Goal: Contribute content: Contribute content

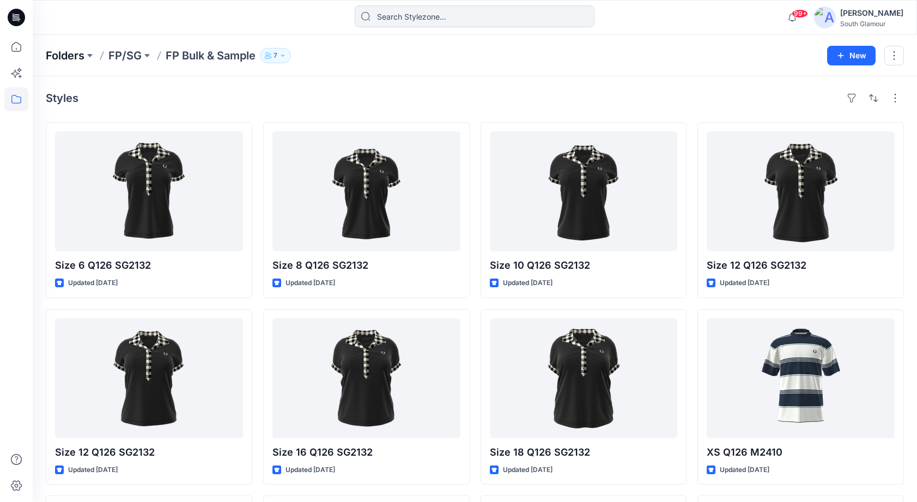
click at [64, 59] on p "Folders" at bounding box center [65, 55] width 39 height 15
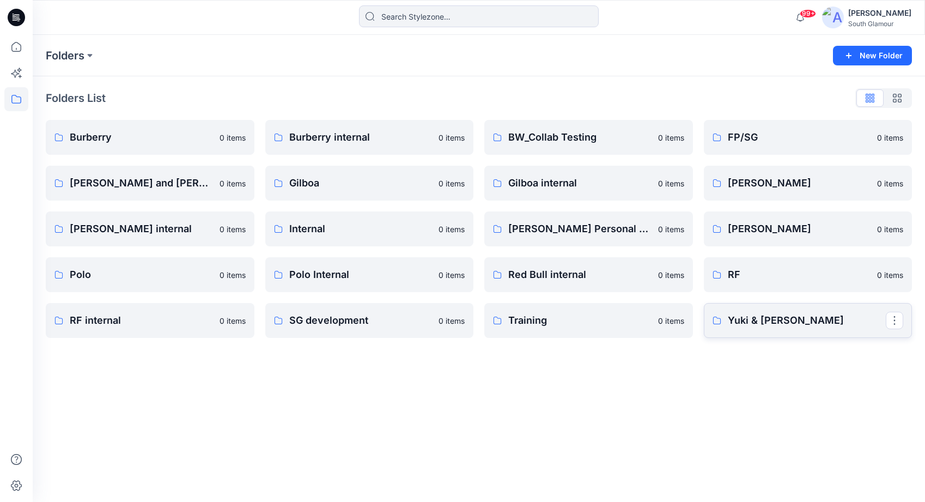
click at [764, 328] on link "Yuki & [PERSON_NAME]" at bounding box center [808, 320] width 209 height 35
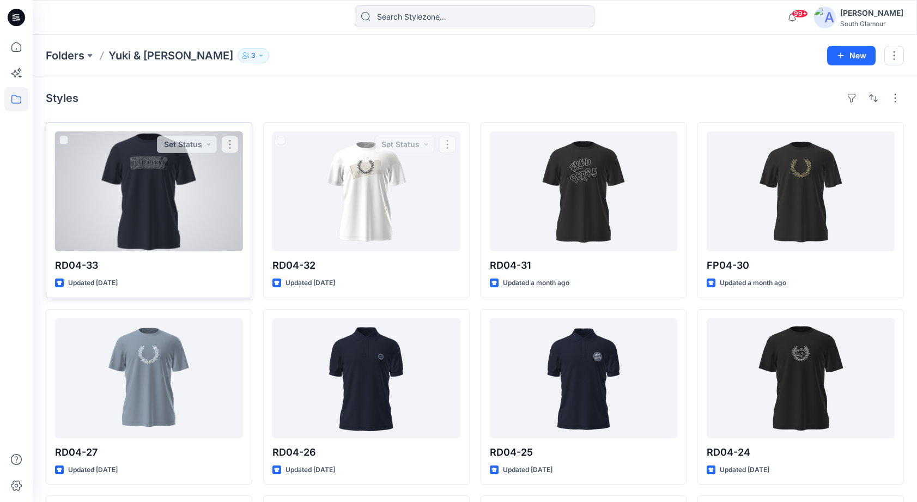
click at [161, 226] on div at bounding box center [149, 191] width 188 height 120
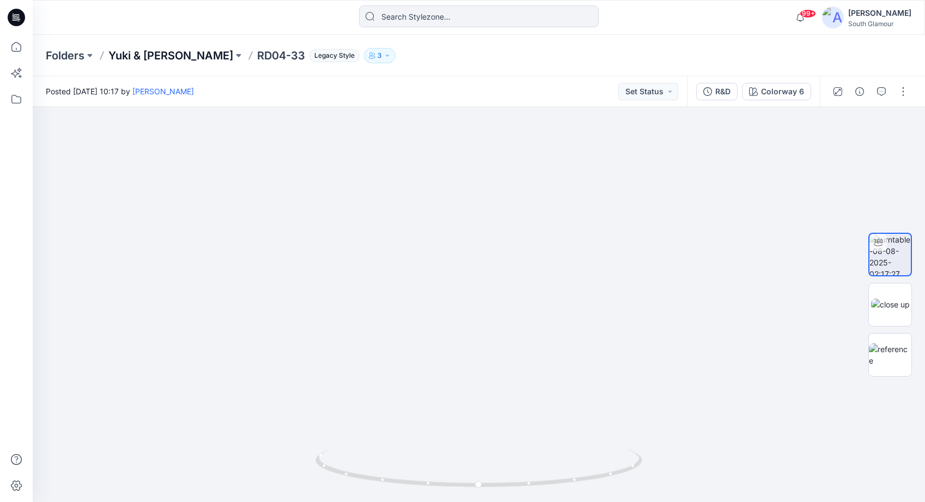
click at [159, 53] on p "Yuki & [PERSON_NAME]" at bounding box center [170, 55] width 125 height 15
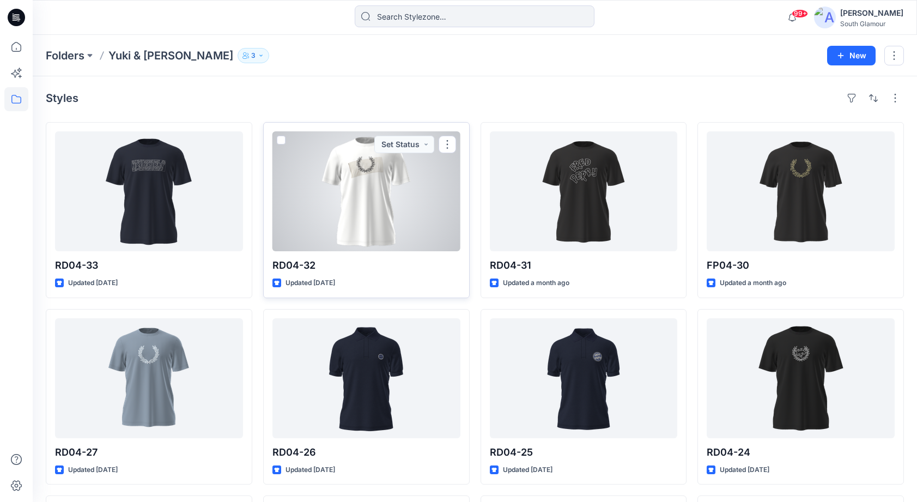
click at [391, 225] on div at bounding box center [366, 191] width 188 height 120
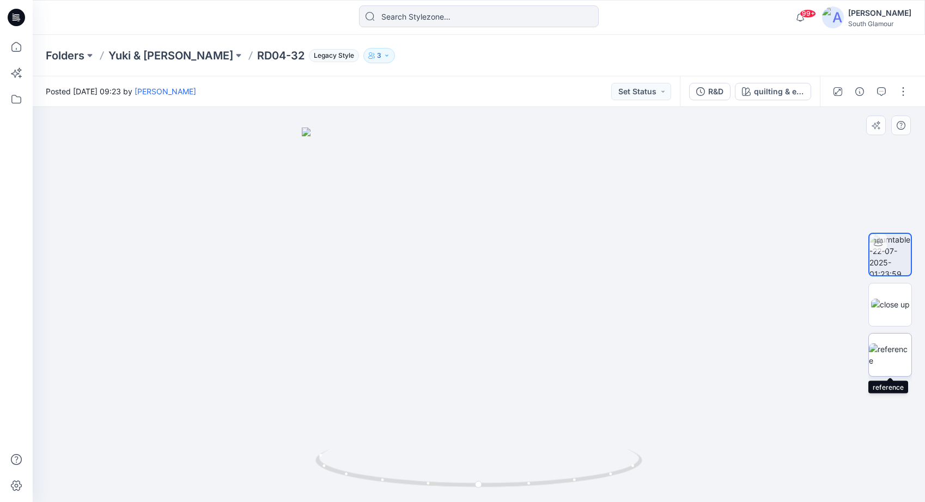
click at [889, 361] on img at bounding box center [890, 354] width 42 height 23
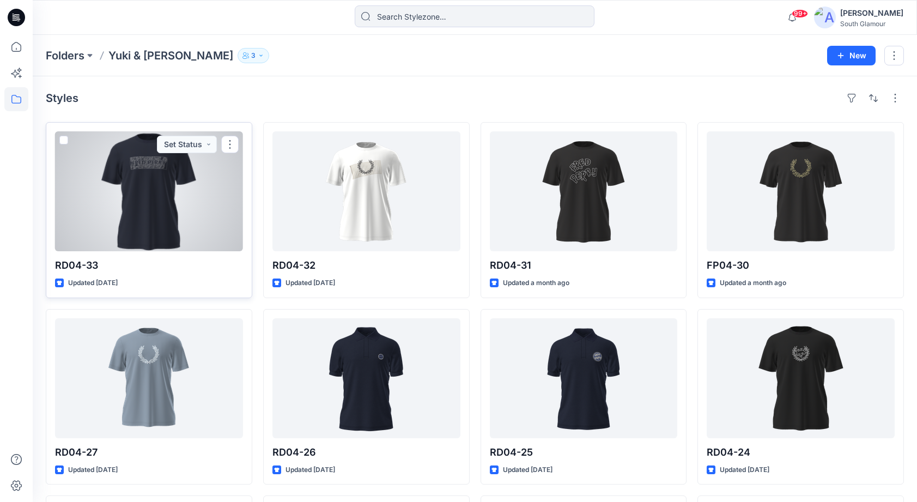
click at [147, 209] on div at bounding box center [149, 191] width 188 height 120
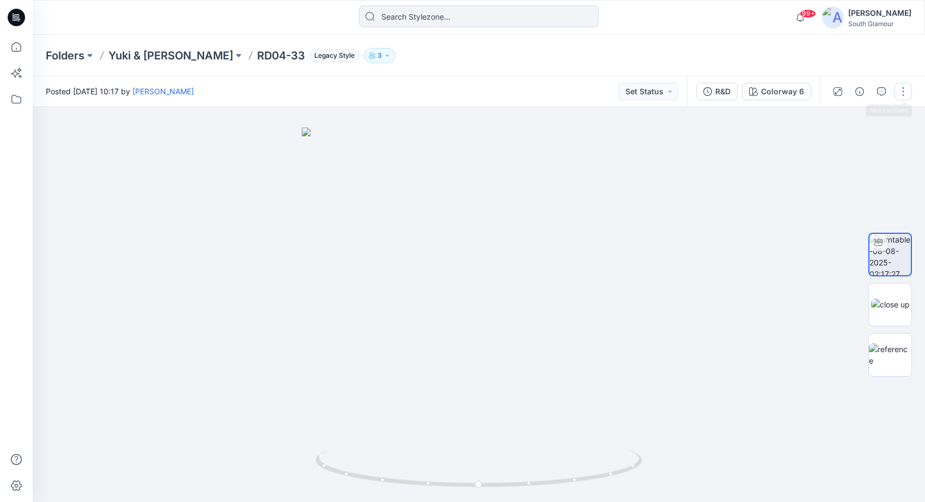
click at [905, 91] on button "button" at bounding box center [903, 91] width 17 height 17
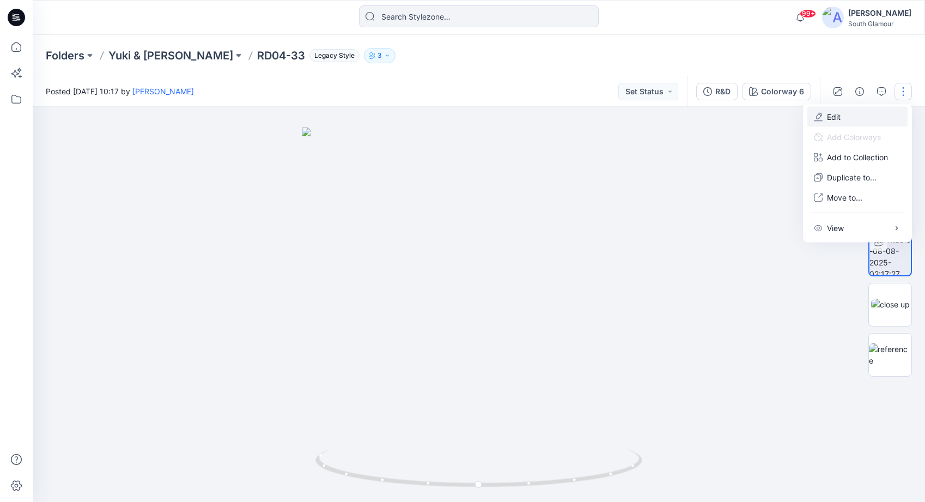
click at [844, 119] on button "Edit" at bounding box center [857, 117] width 100 height 20
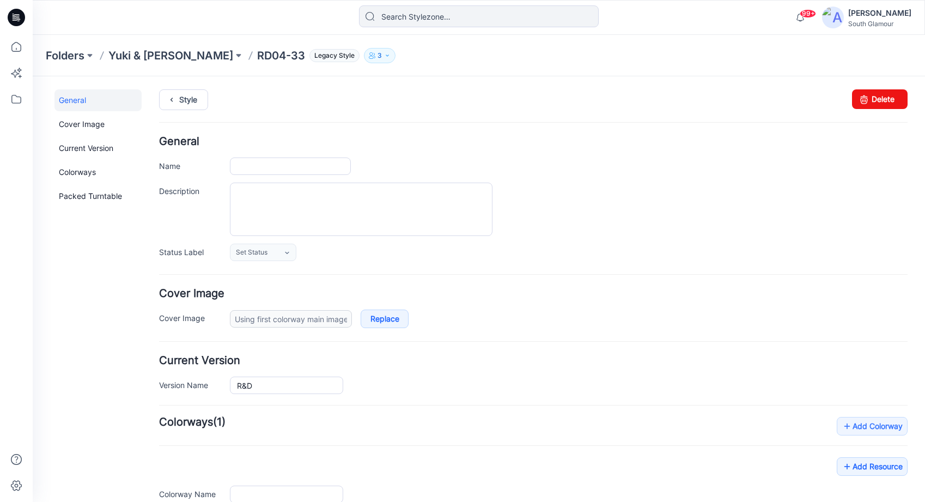
type input "RD04-33"
type input "Colorway 6"
type input "turntable-08-08-2025-02:17:27"
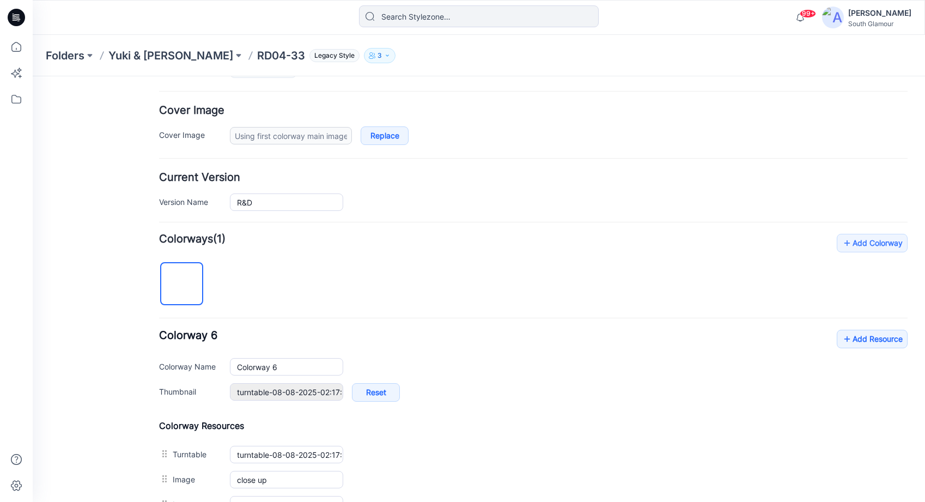
scroll to position [224, 0]
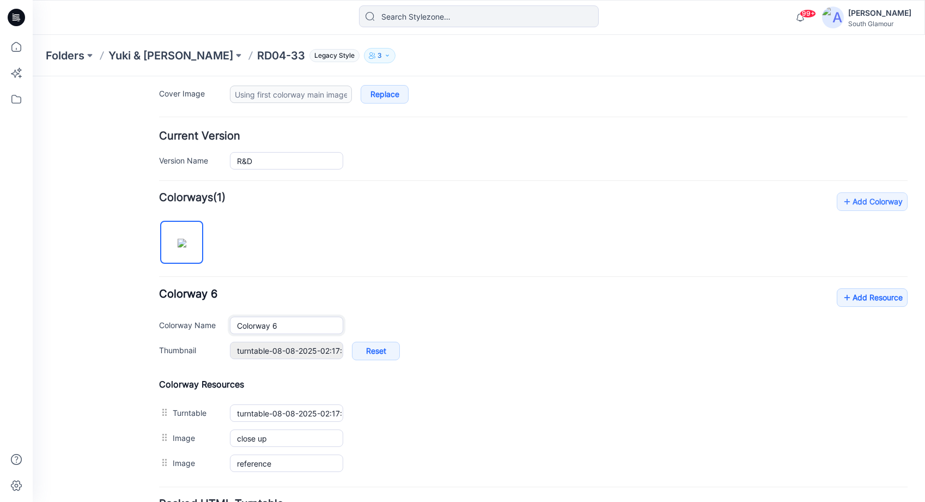
drag, startPoint x: 285, startPoint y: 325, endPoint x: 225, endPoint y: 321, distance: 60.6
click at [225, 321] on div "Colorway Name Colorway 6" at bounding box center [533, 325] width 749 height 17
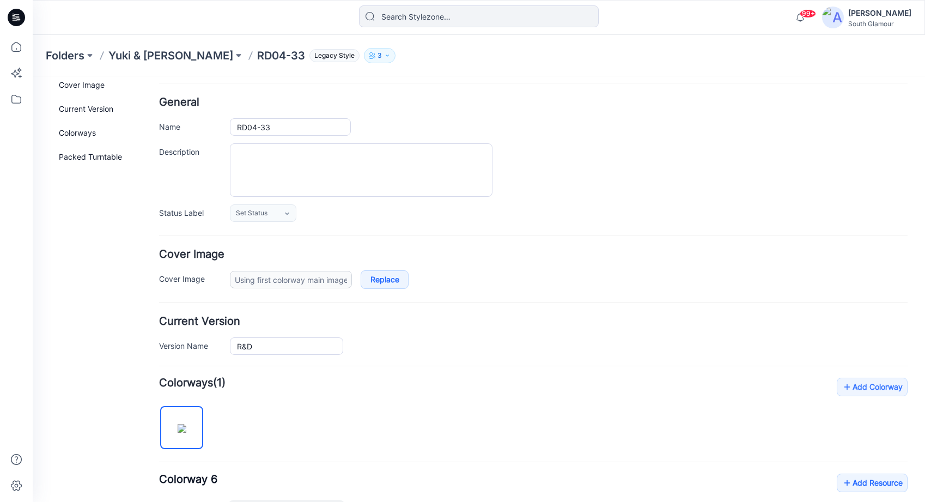
scroll to position [0, 0]
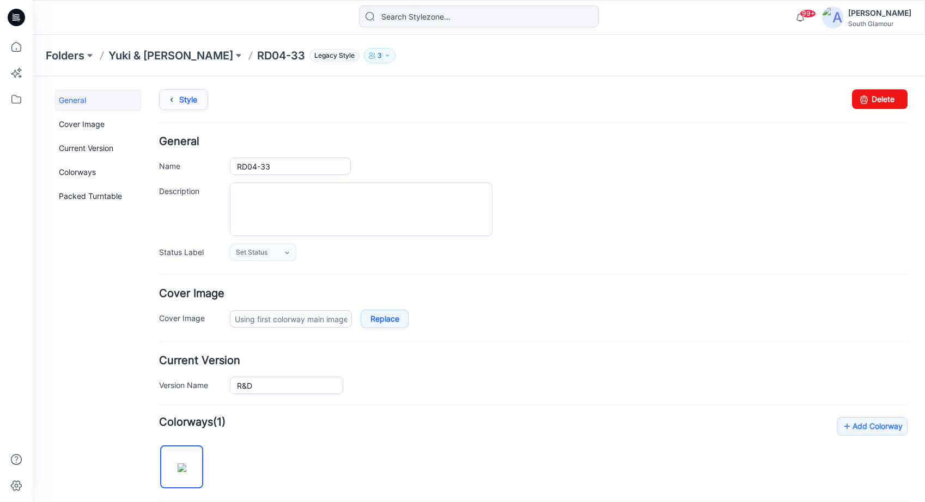
type input "Embroidery"
click at [192, 103] on link "Style" at bounding box center [183, 99] width 49 height 21
